Goal: Information Seeking & Learning: Check status

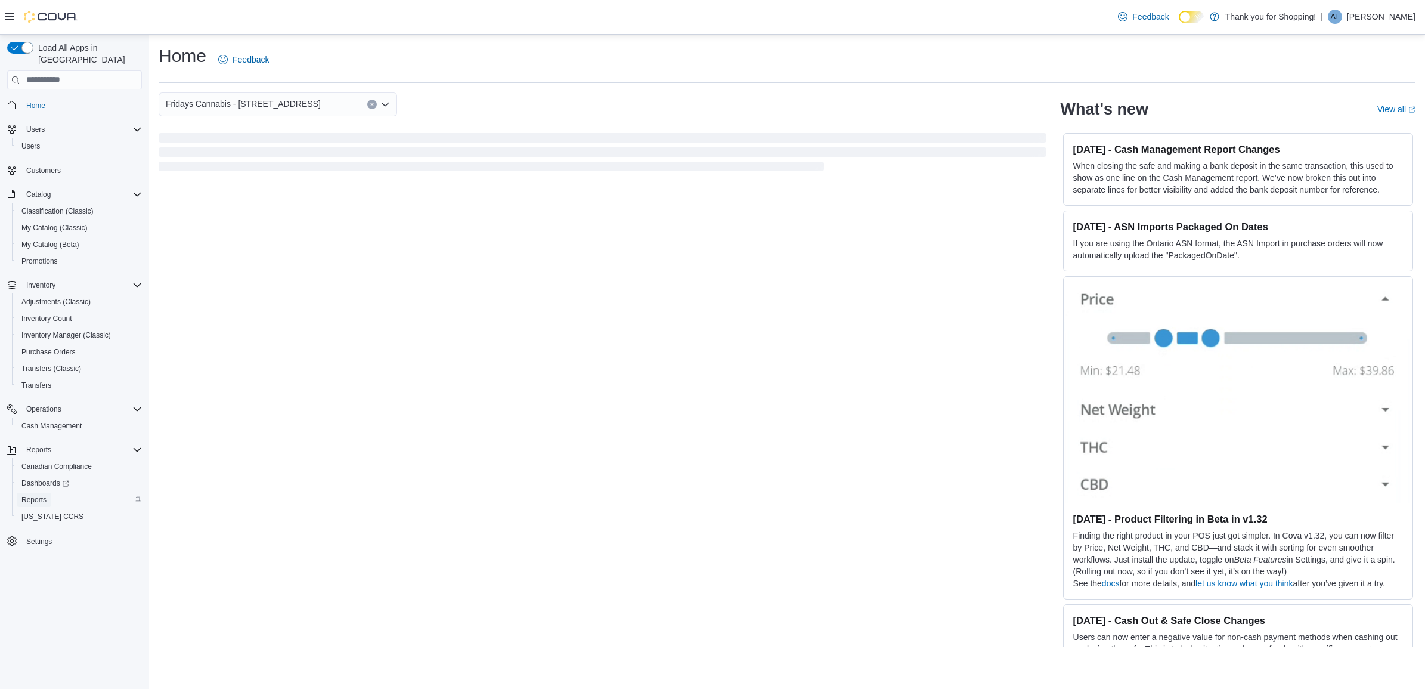
click at [38, 495] on span "Reports" at bounding box center [33, 500] width 25 height 10
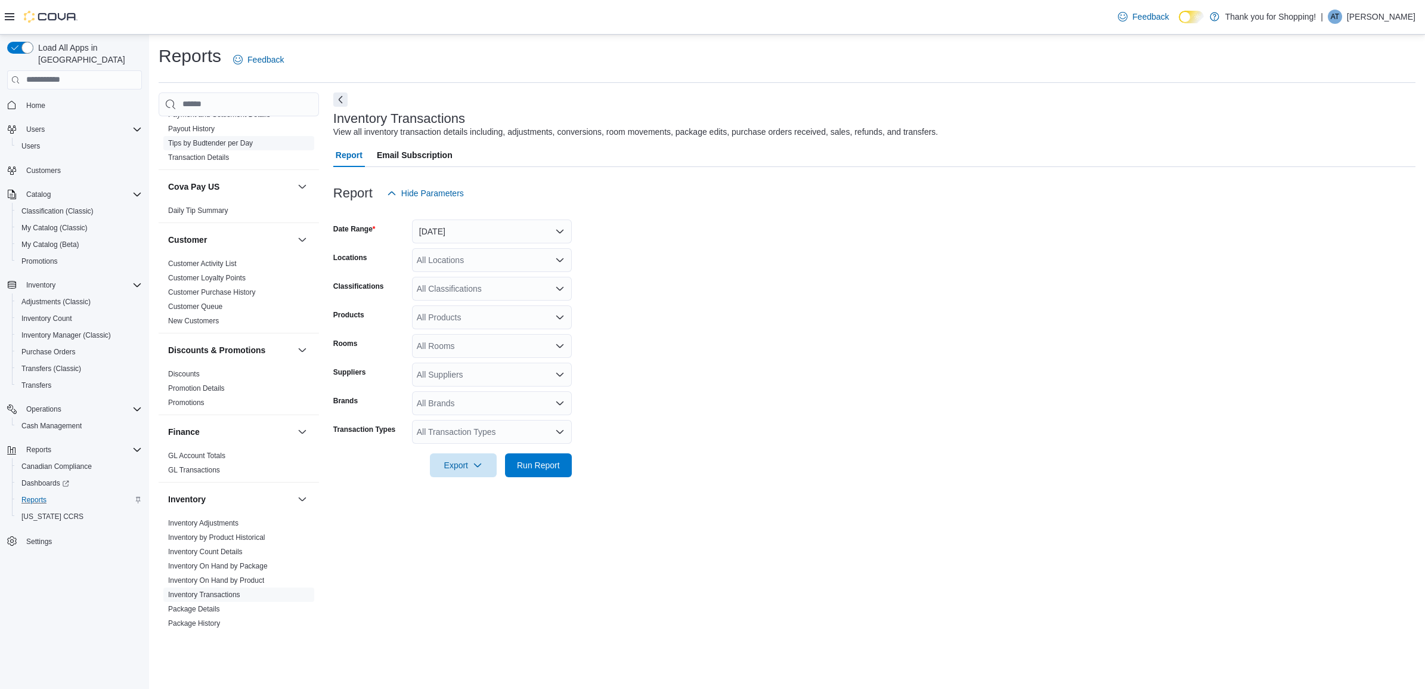
scroll to position [298, 0]
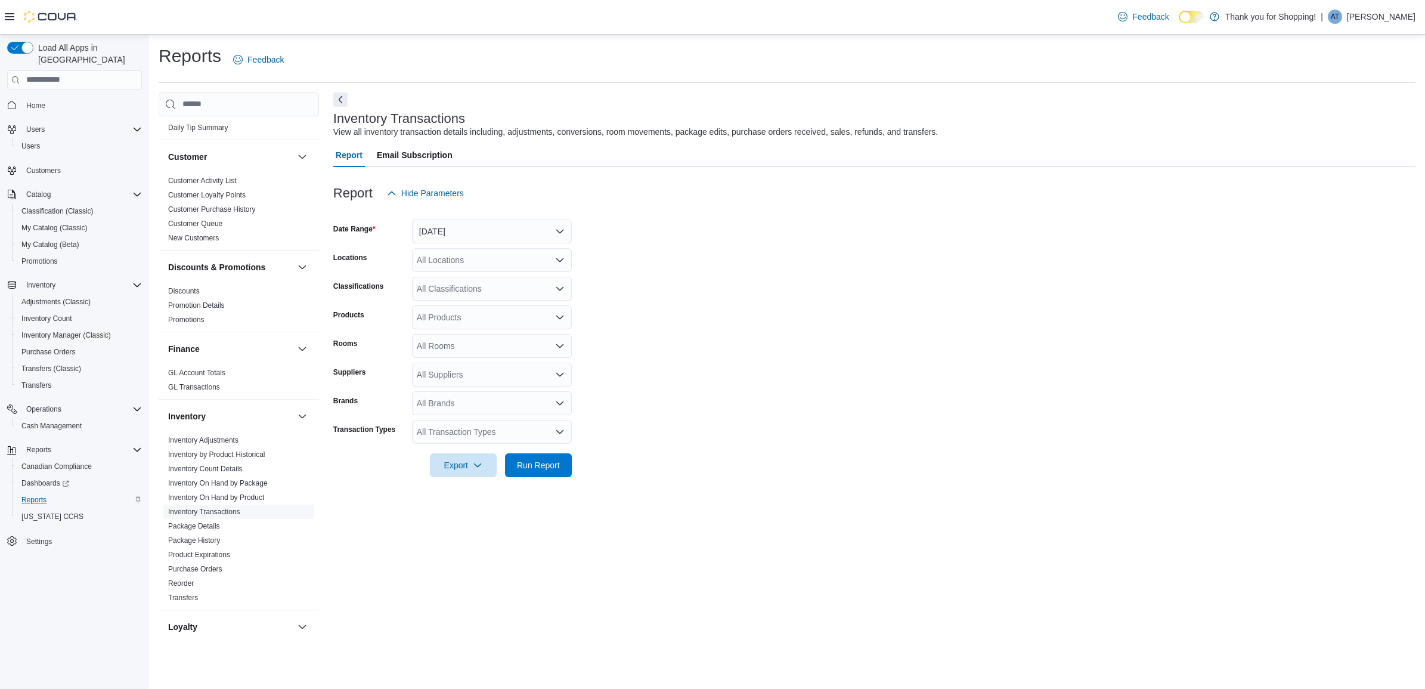
click at [215, 507] on link "Inventory Transactions" at bounding box center [204, 511] width 72 height 8
click at [561, 230] on button "Yesterday" at bounding box center [492, 231] width 160 height 24
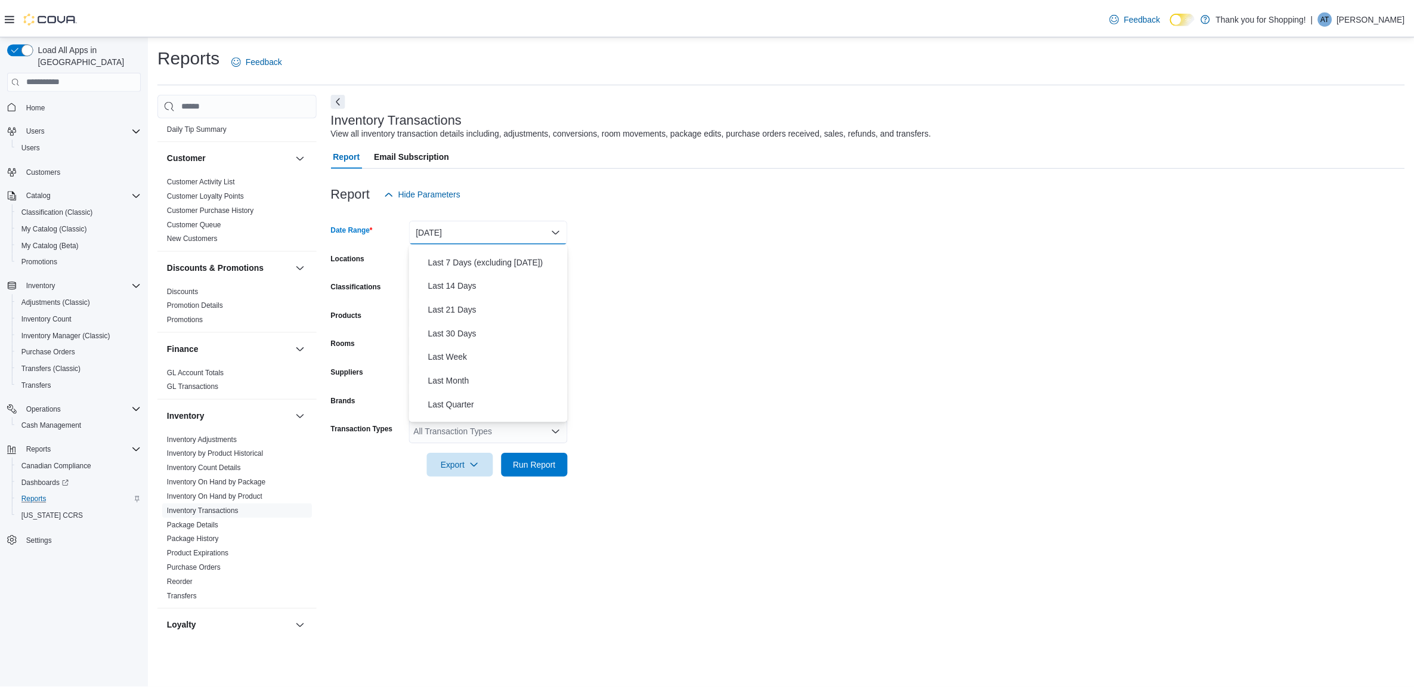
scroll to position [179, 0]
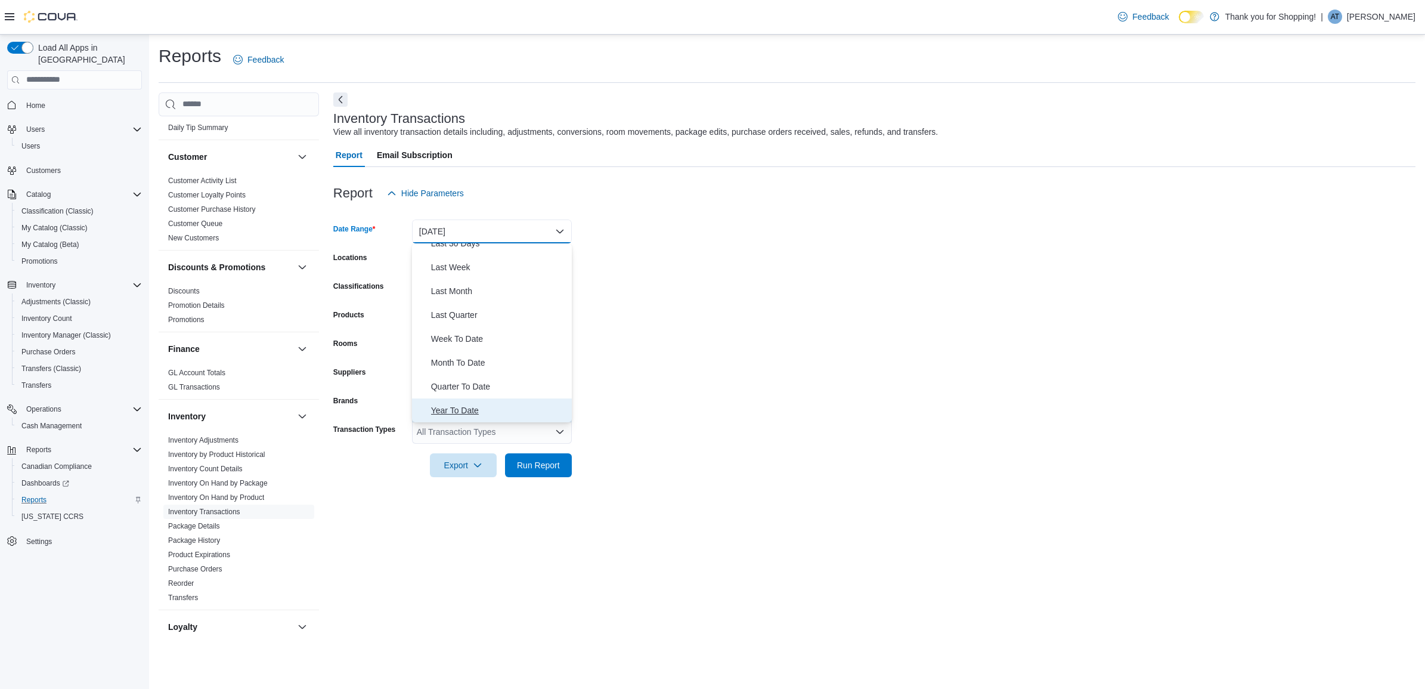
click at [457, 409] on span "Year To Date" at bounding box center [499, 410] width 136 height 14
click at [481, 256] on div "All Locations" at bounding box center [492, 260] width 160 height 24
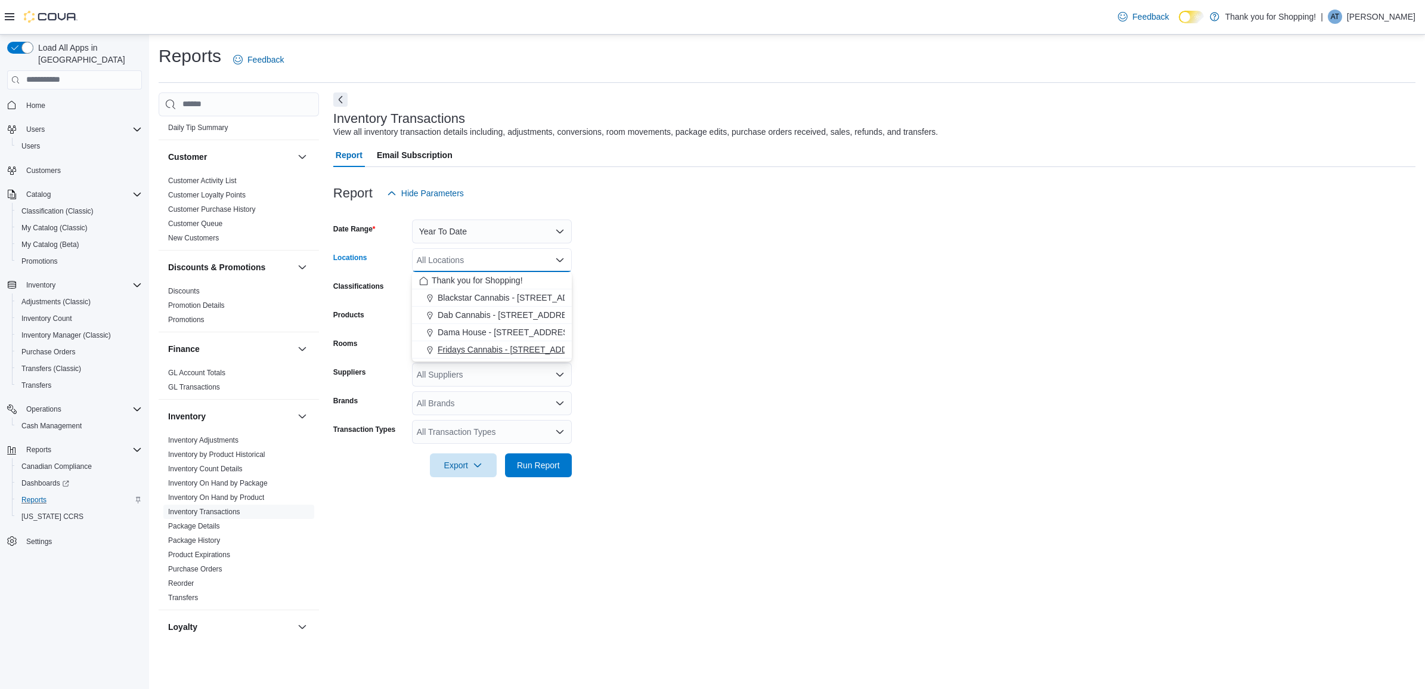
click at [472, 349] on span "Fridays Cannabis - 190 Main St. Picton" at bounding box center [515, 349] width 155 height 12
click at [701, 297] on form "Date Range Year To Date Locations Fridays Cannabis - 190 Main St. Picton Combo …" at bounding box center [874, 341] width 1082 height 272
click at [497, 321] on div "All Products" at bounding box center [492, 317] width 160 height 24
type input "*******"
click at [508, 339] on div "Jane & Juice - ... Hybrid - 10 ml" at bounding box center [491, 337] width 145 height 12
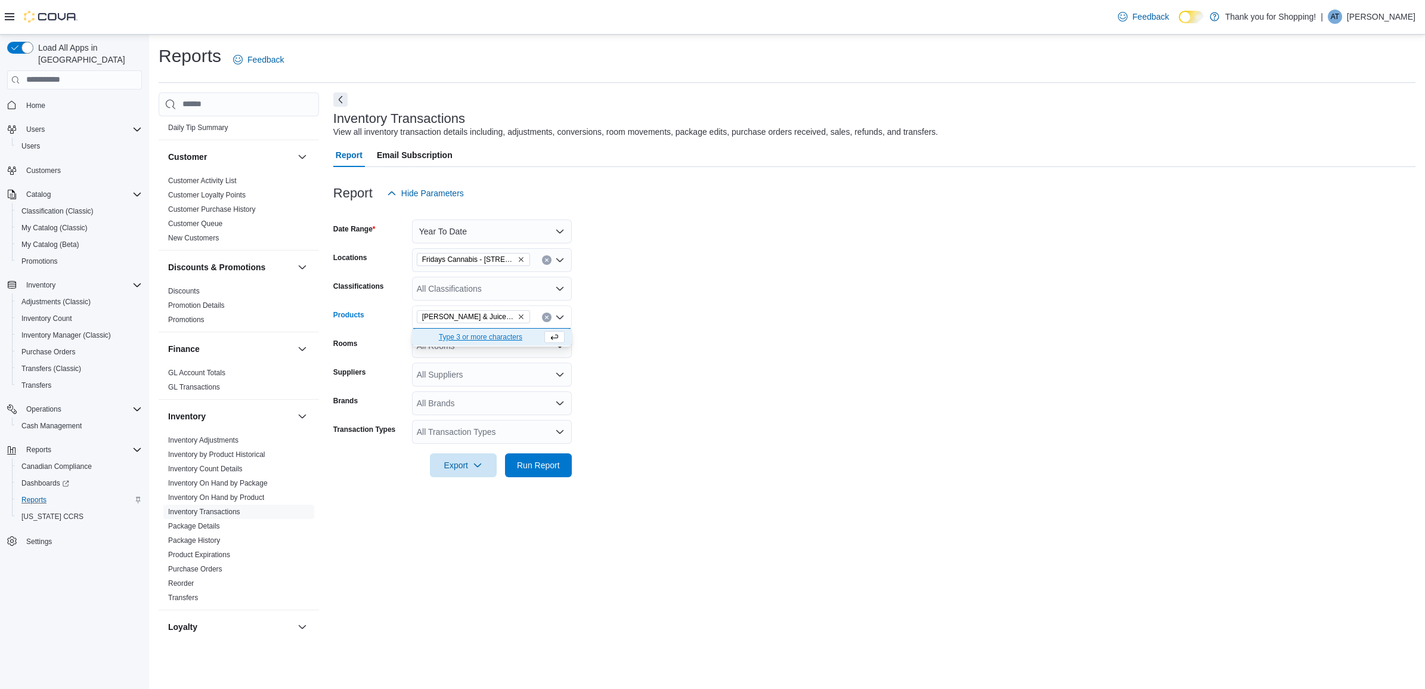
click at [718, 382] on form "Date Range Year To Date Locations Fridays Cannabis - 190 Main St. Picton Classi…" at bounding box center [874, 341] width 1082 height 272
click at [543, 467] on span "Run Report" at bounding box center [538, 465] width 43 height 12
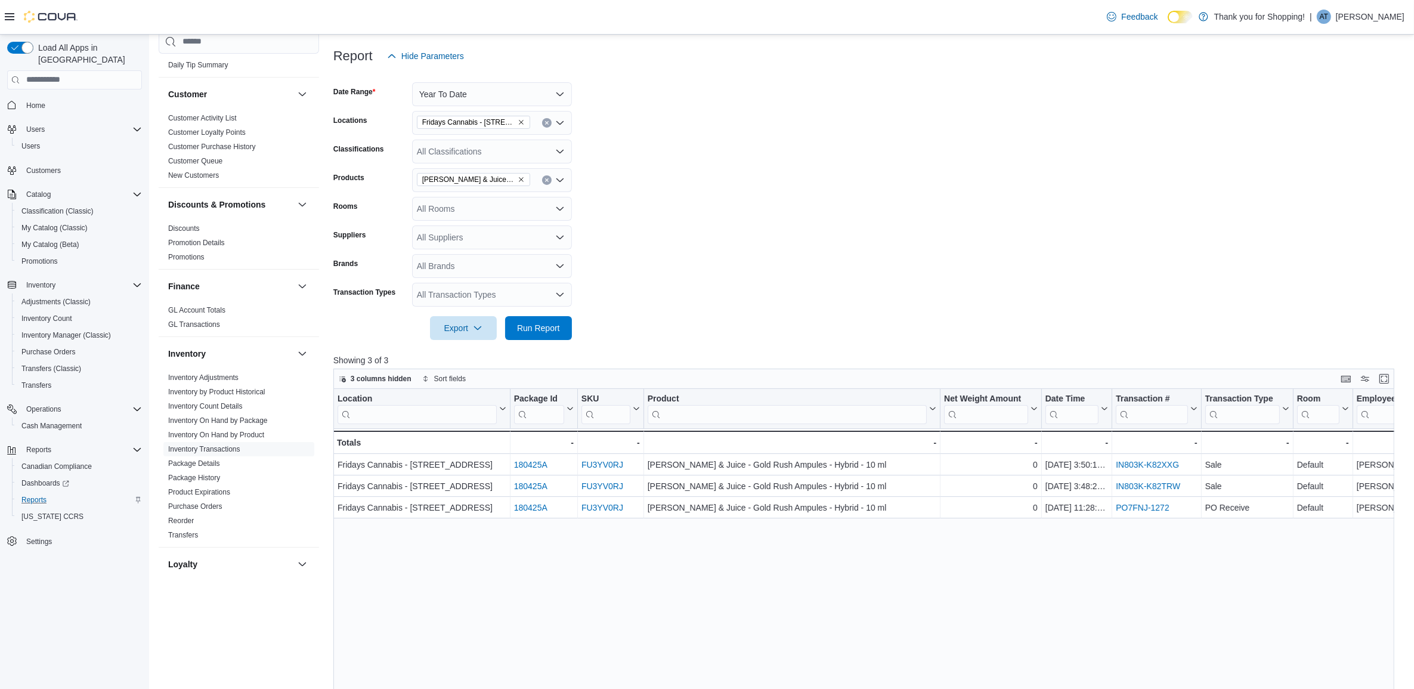
scroll to position [149, 0]
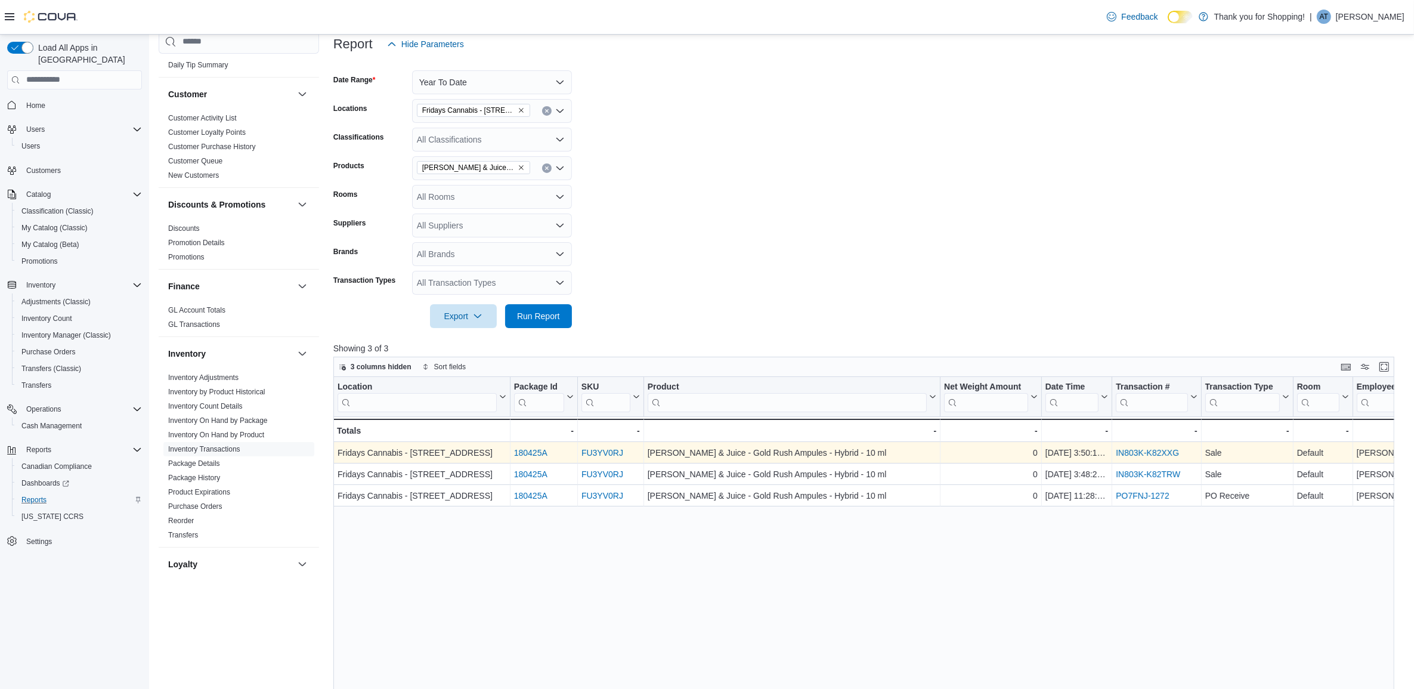
click at [592, 451] on link "FU3YV0RJ" at bounding box center [602, 453] width 42 height 10
click at [1158, 452] on link "IN803K-K82XXG" at bounding box center [1147, 453] width 63 height 10
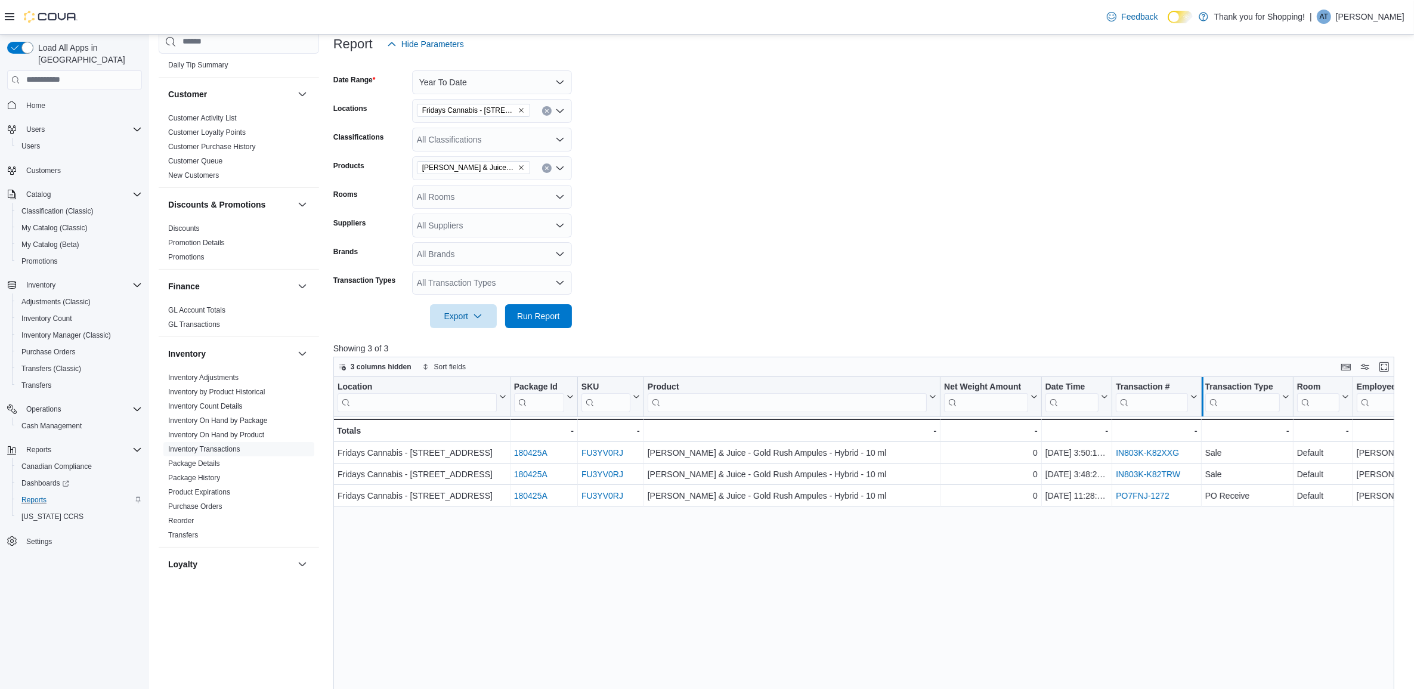
drag, startPoint x: 1111, startPoint y: 405, endPoint x: 1201, endPoint y: 394, distance: 91.4
click at [1202, 394] on div "Location Click to view column header actions Package Id Click to view column he…" at bounding box center [1265, 409] width 1865 height 65
drag, startPoint x: 1201, startPoint y: 394, endPoint x: 1170, endPoint y: 401, distance: 32.5
click at [1170, 401] on div at bounding box center [1171, 396] width 10 height 39
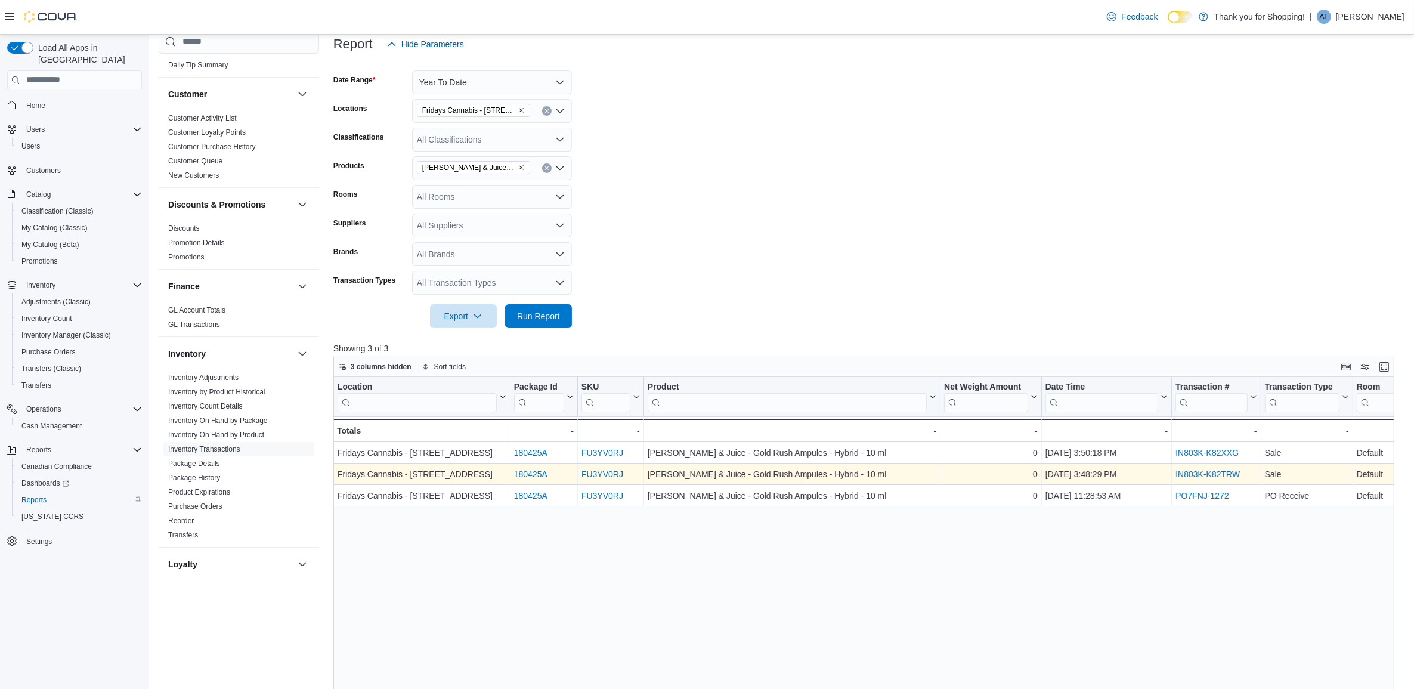
click at [1197, 475] on link "IN803K-K82TRW" at bounding box center [1207, 474] width 64 height 10
click at [1203, 476] on link "IN803K-K82TRW" at bounding box center [1207, 474] width 64 height 10
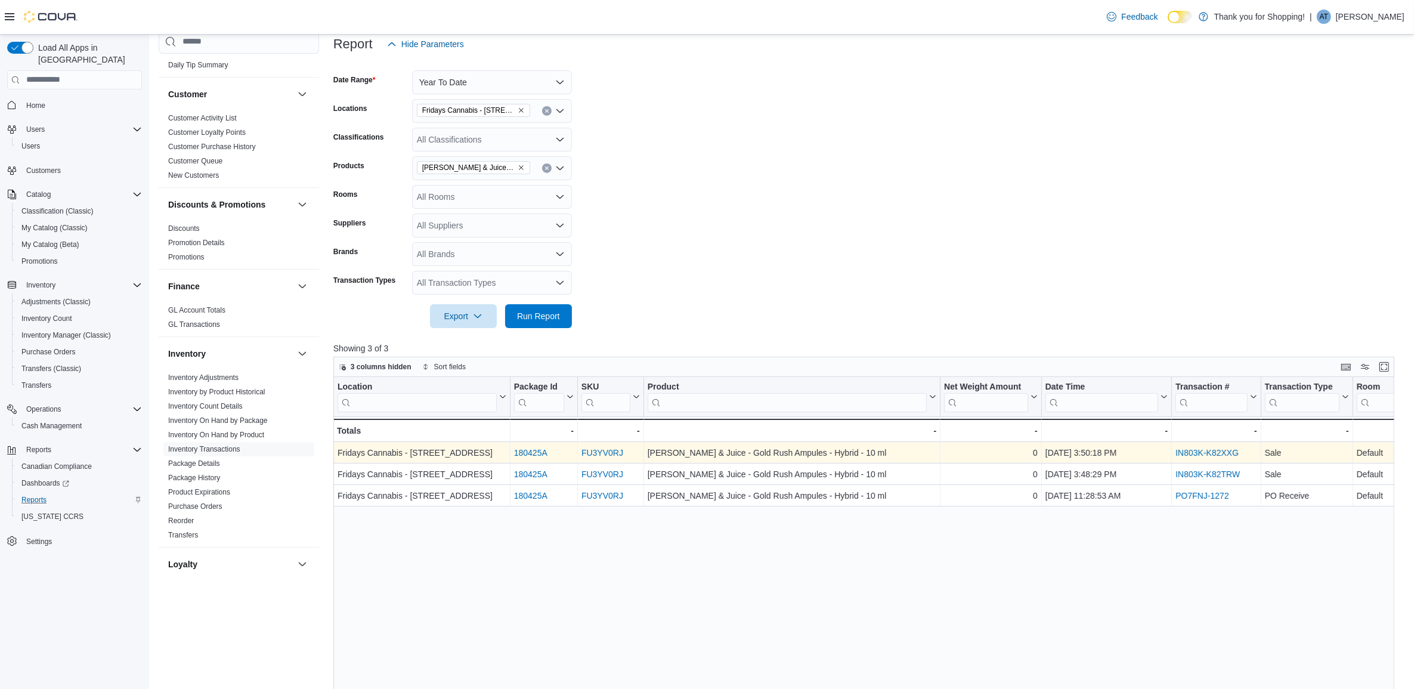
click at [1206, 451] on link "IN803K-K82XXG" at bounding box center [1206, 453] width 63 height 10
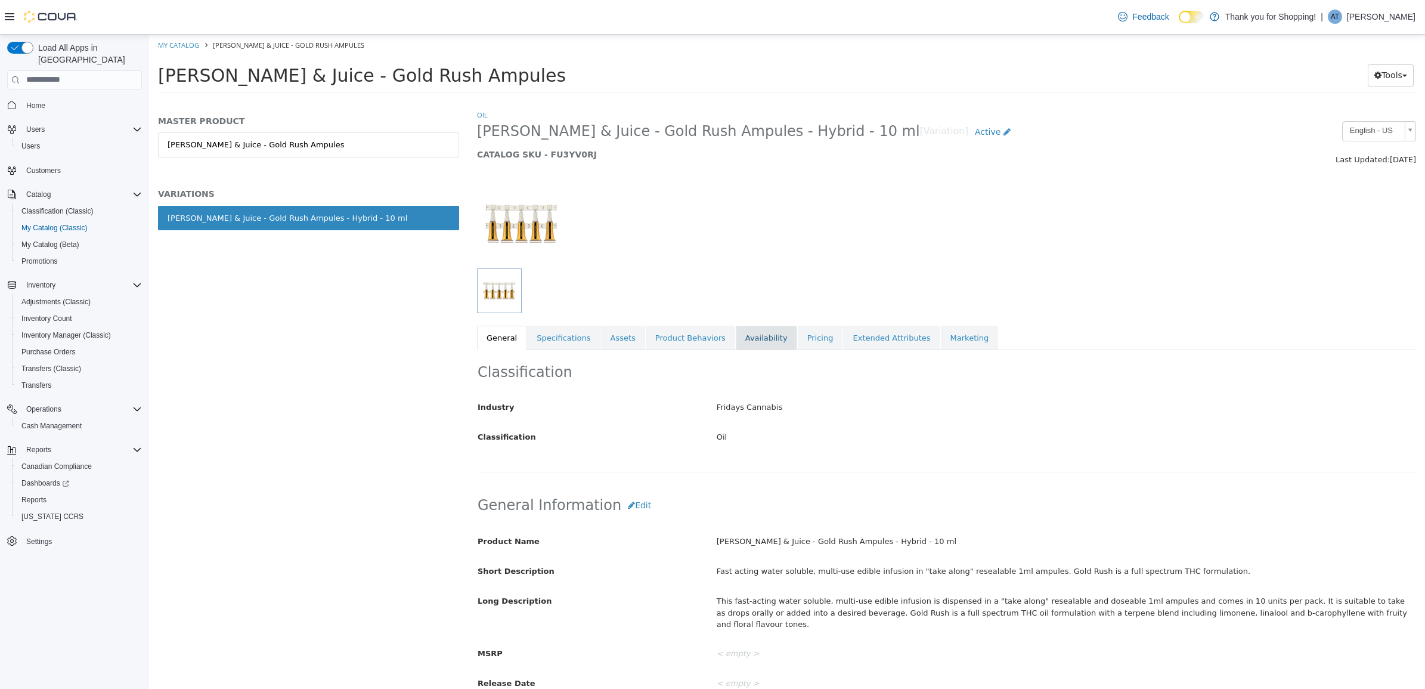
click at [755, 331] on link "Availability" at bounding box center [766, 337] width 61 height 25
